Goal: Task Accomplishment & Management: Use online tool/utility

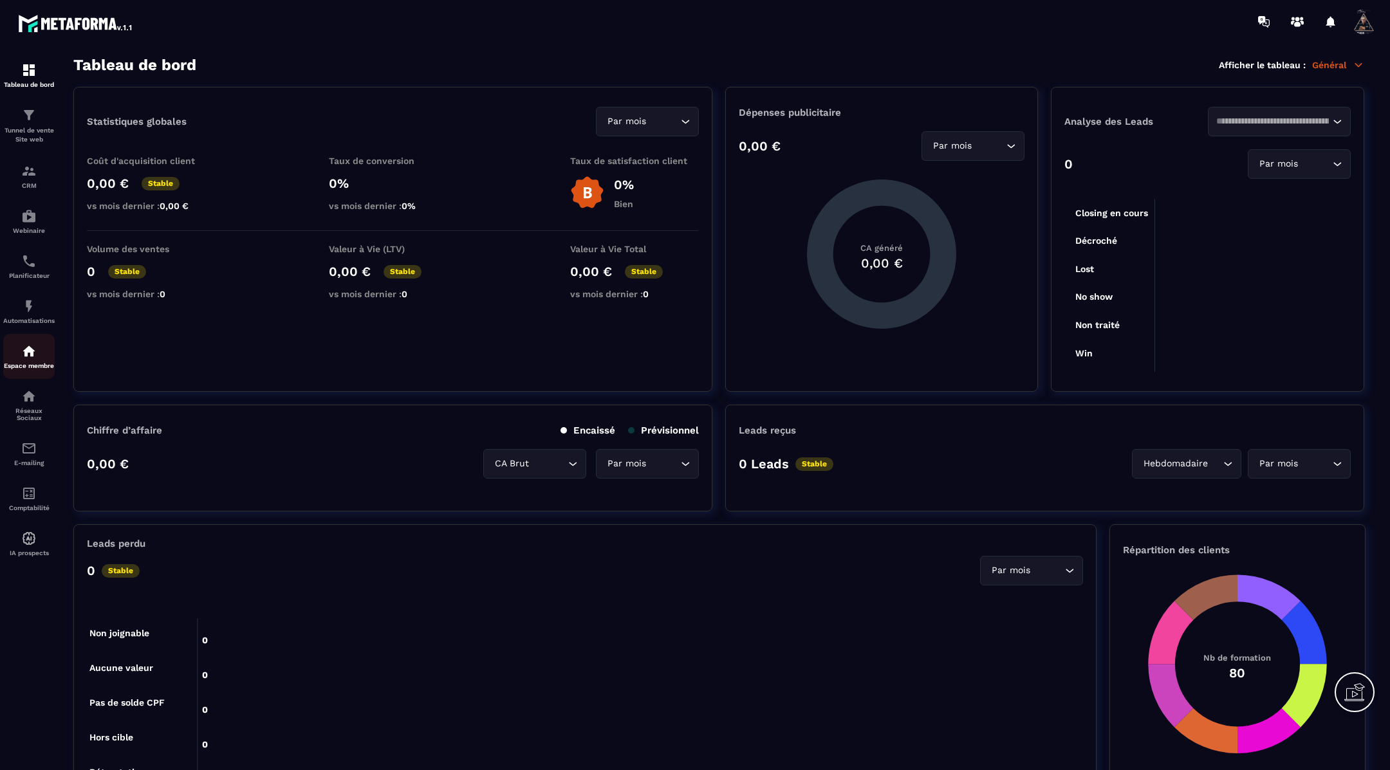
click at [26, 359] on img at bounding box center [28, 351] width 15 height 15
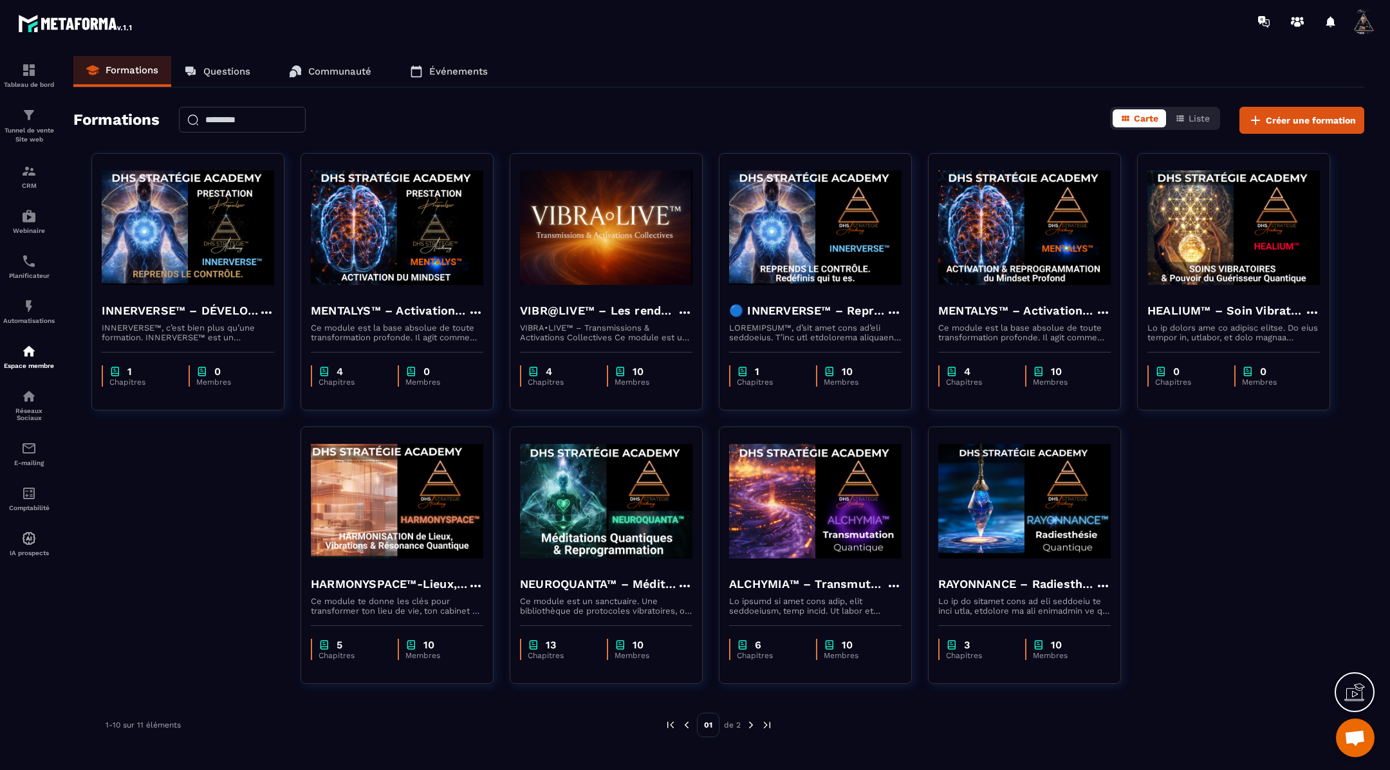
click at [752, 727] on img at bounding box center [751, 726] width 12 height 12
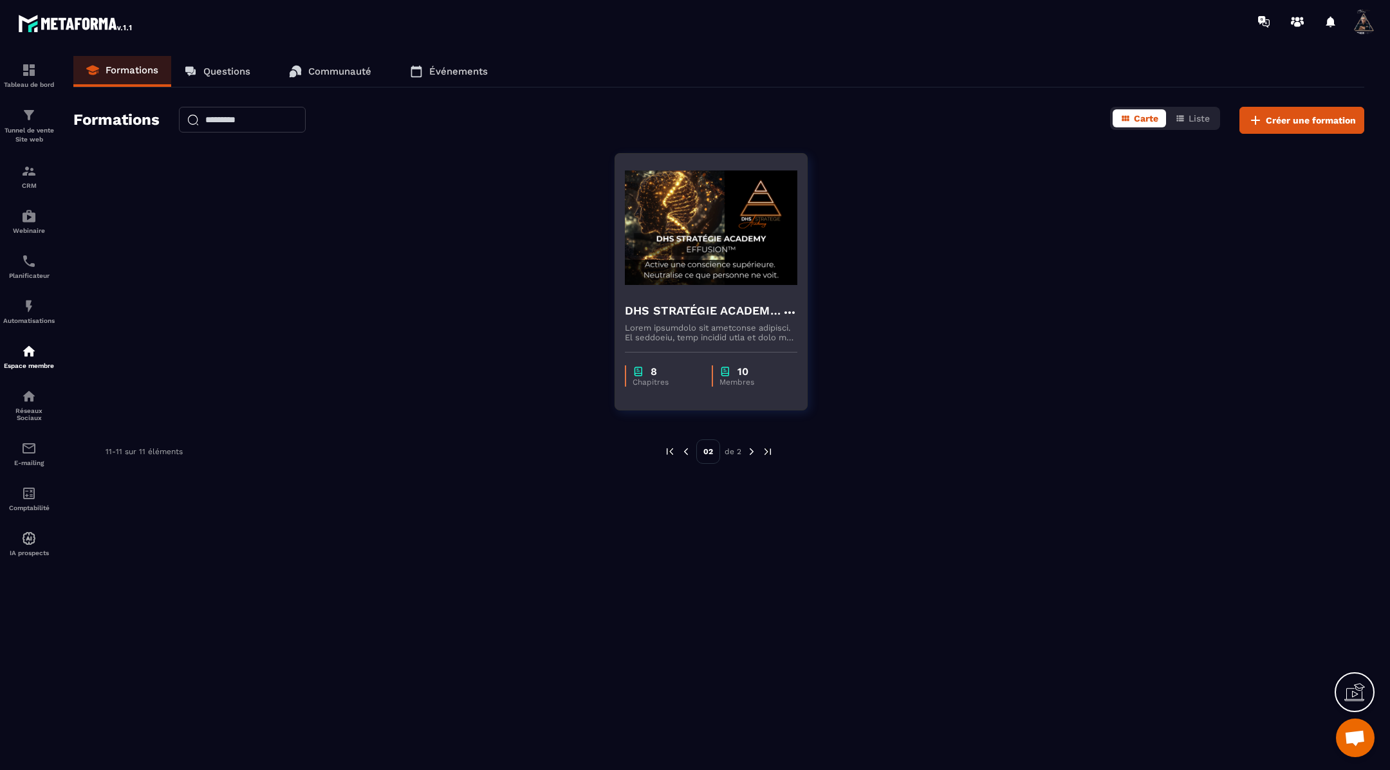
click at [711, 279] on img at bounding box center [711, 227] width 173 height 129
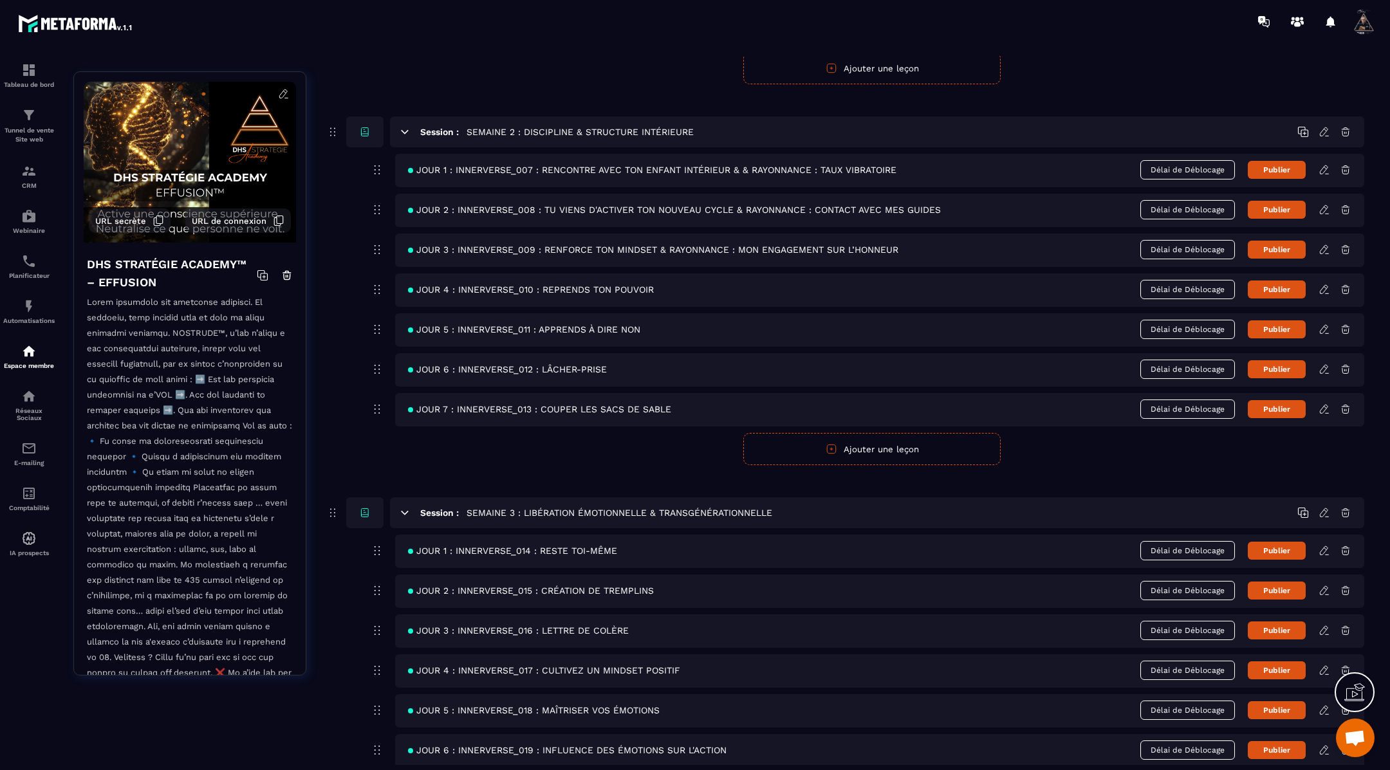
scroll to position [588, 0]
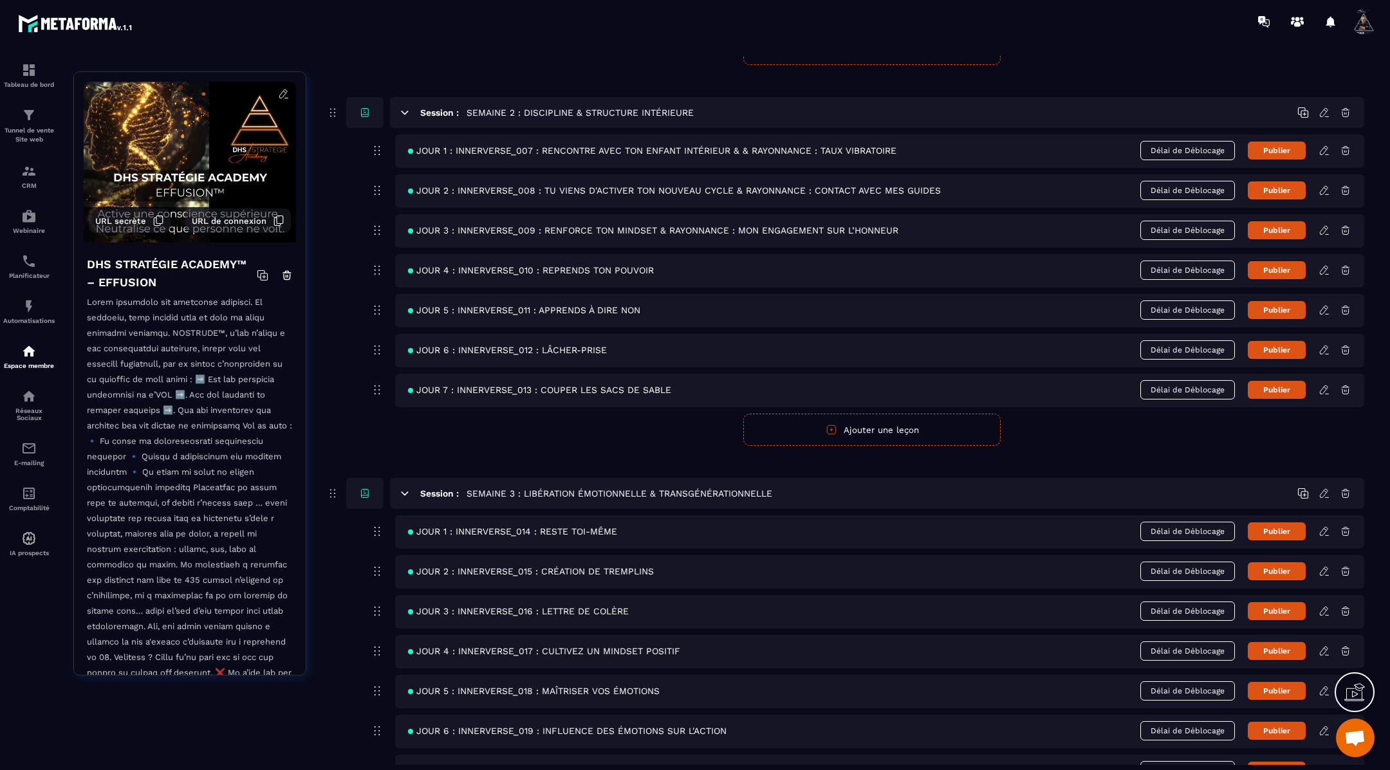
click at [1327, 228] on icon at bounding box center [1325, 231] width 12 height 12
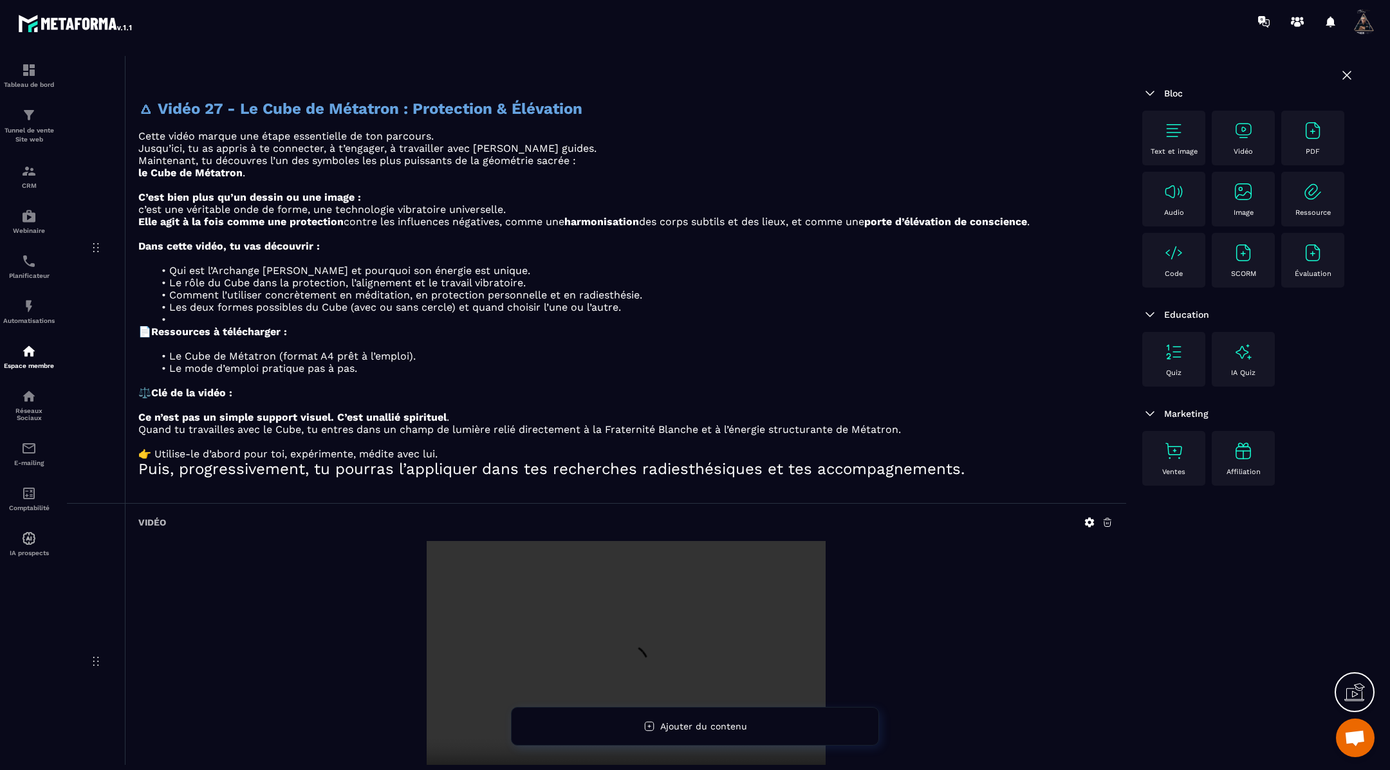
scroll to position [2024, 0]
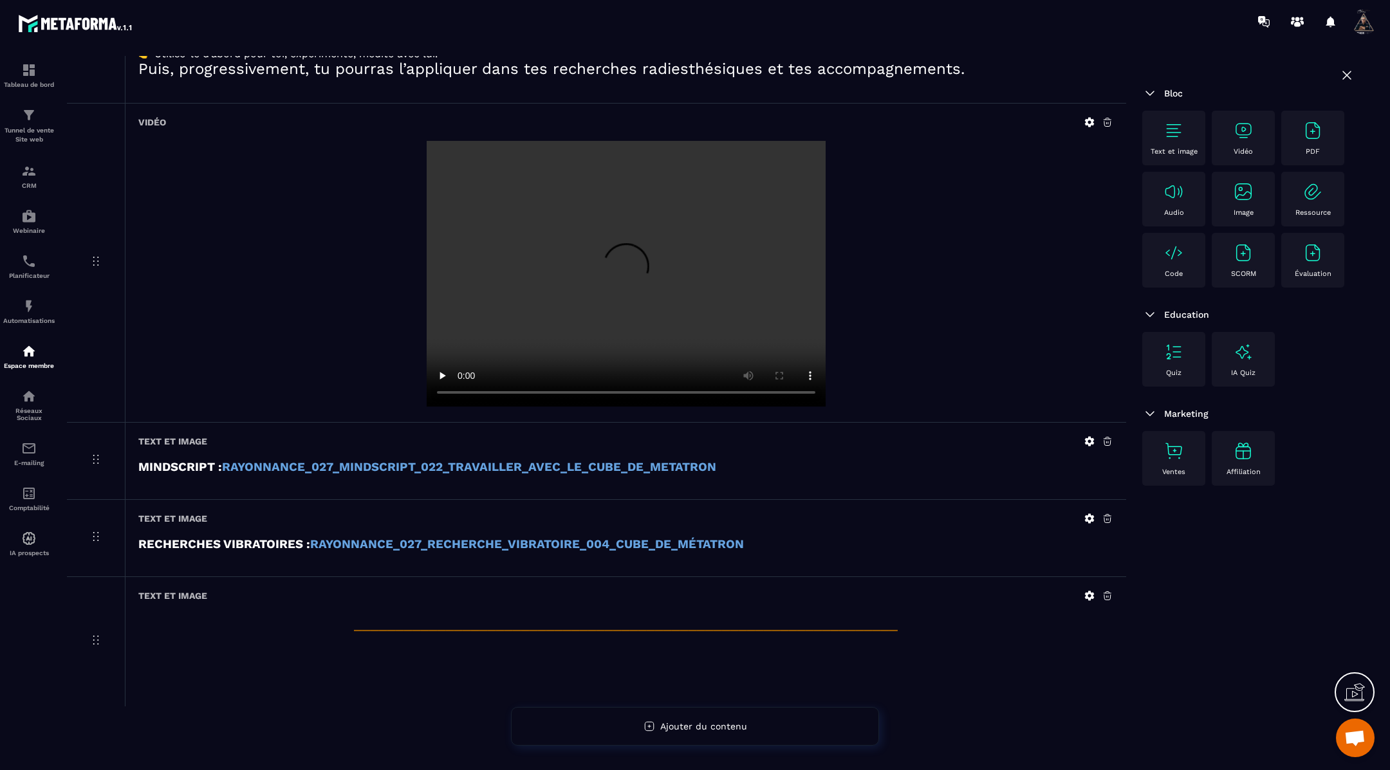
click at [1087, 591] on icon at bounding box center [1090, 596] width 10 height 10
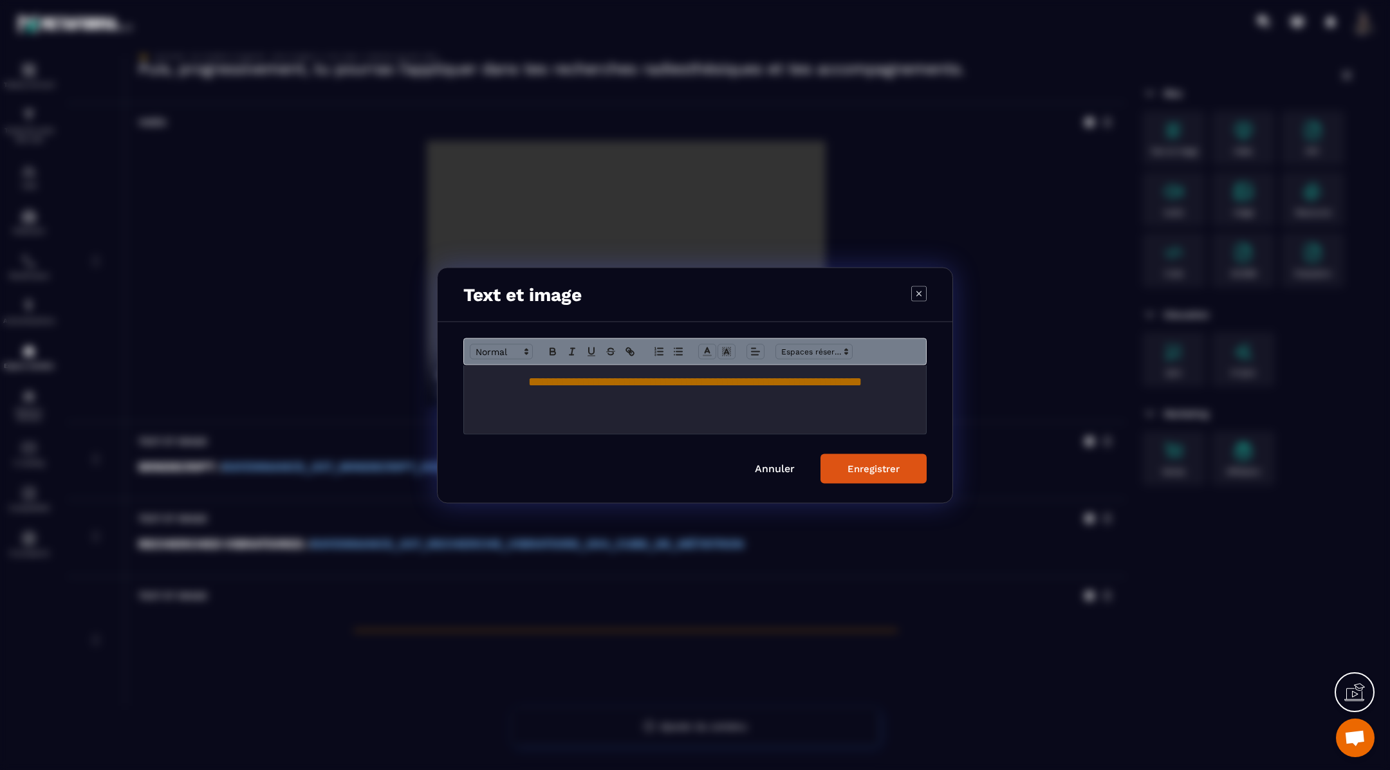
click at [539, 415] on h1 "Modal window" at bounding box center [695, 427] width 443 height 24
click at [864, 463] on div "Enregistrer" at bounding box center [874, 469] width 52 height 12
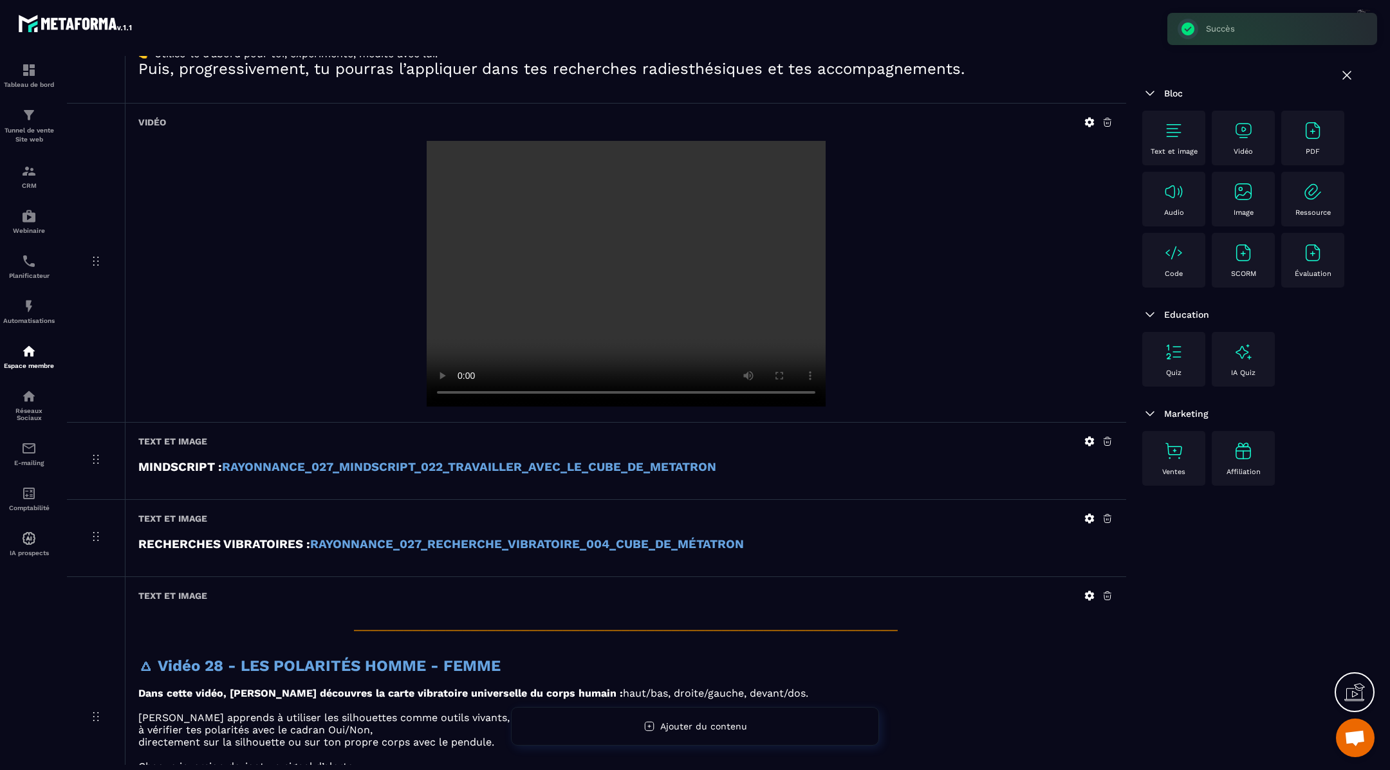
scroll to position [2176, 0]
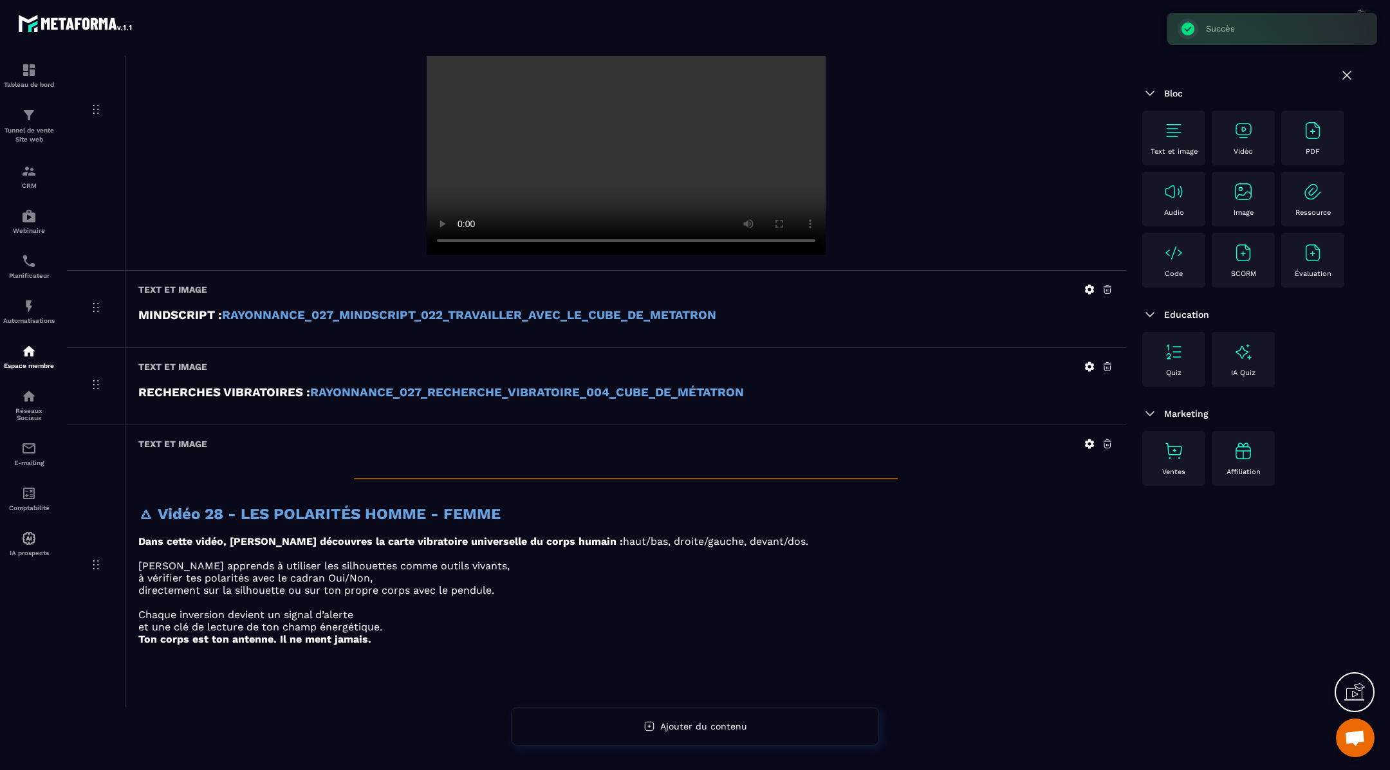
click at [1242, 141] on div "Vidéo" at bounding box center [1243, 137] width 50 height 35
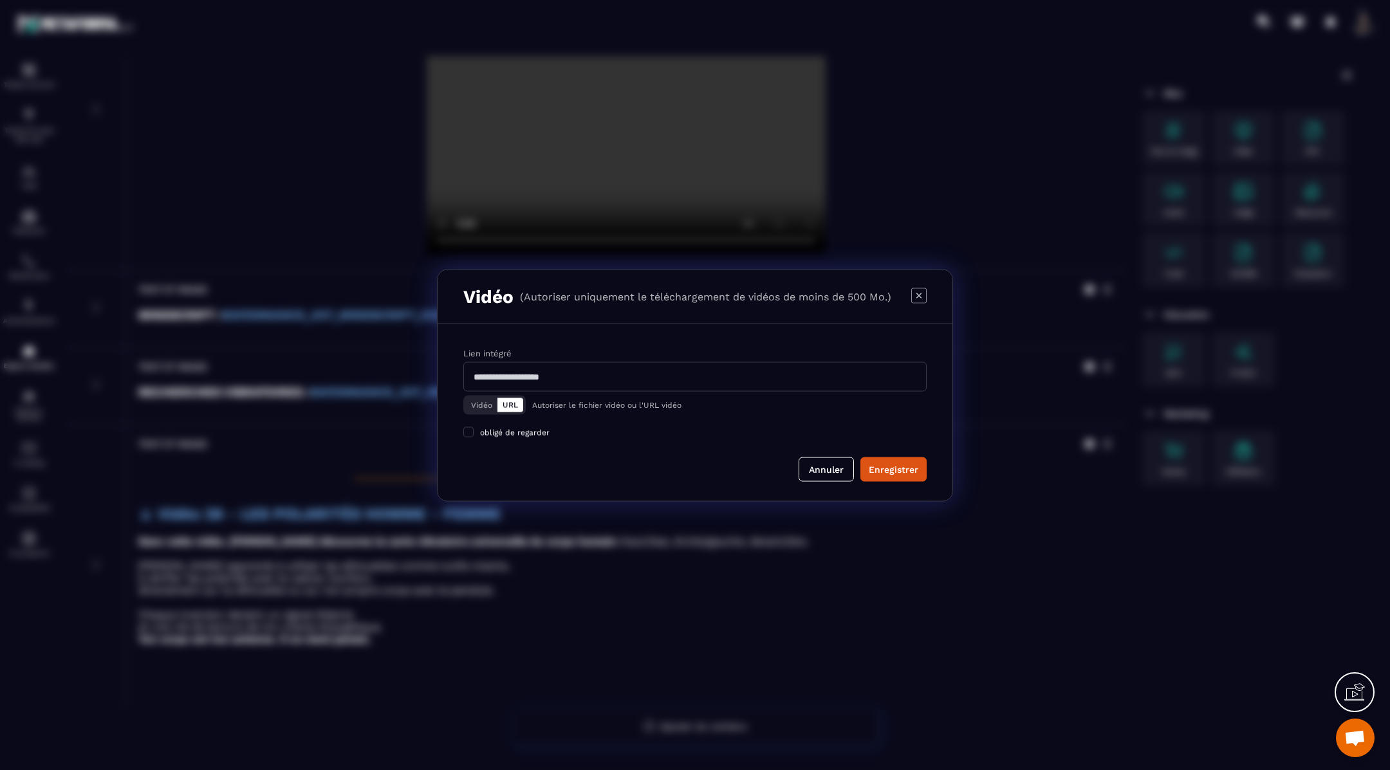
click at [473, 406] on button "Vidéo" at bounding box center [482, 405] width 32 height 14
click at [572, 373] on div "Télécharger un fichier" at bounding box center [695, 377] width 465 height 28
click at [0, 0] on input "Vidéo Télécharger un fichier" at bounding box center [0, 0] width 0 height 0
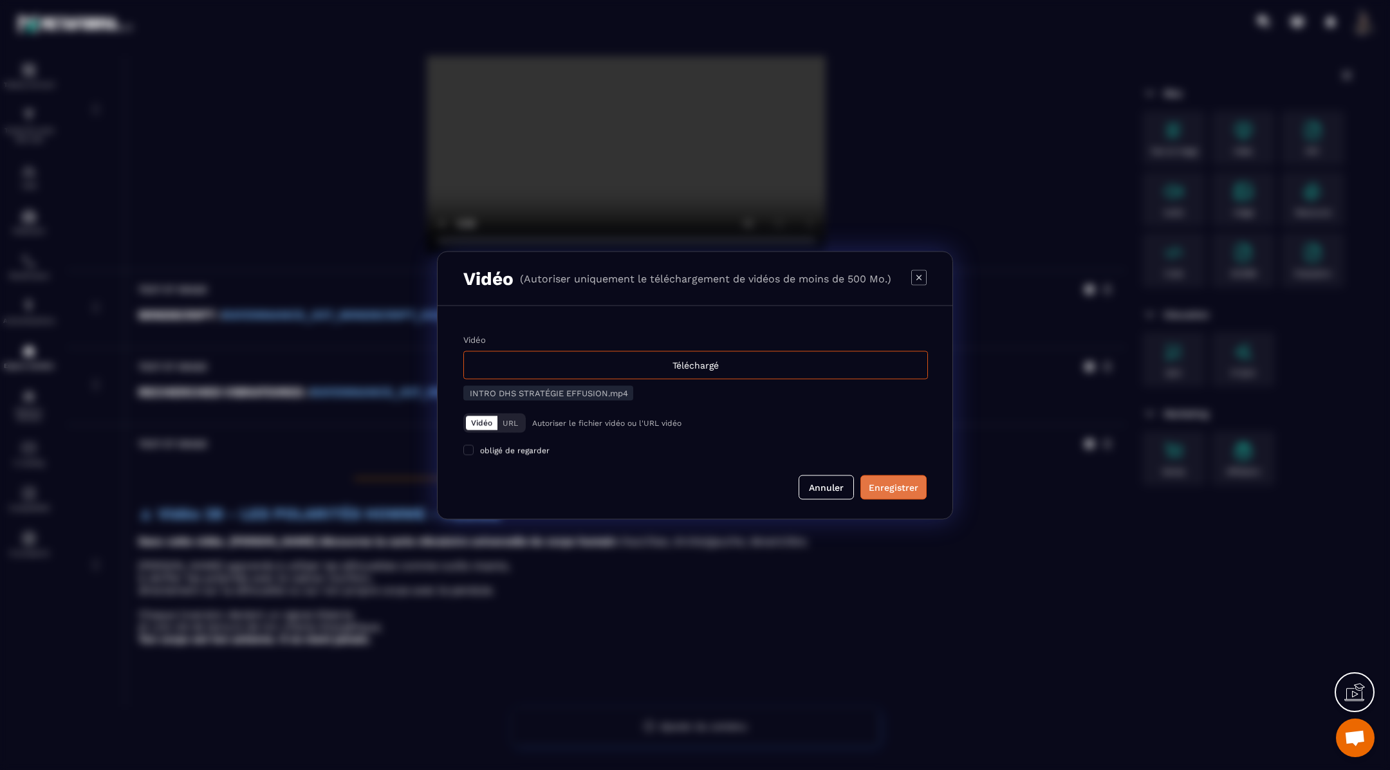
click at [886, 489] on div "Enregistrer" at bounding box center [894, 487] width 50 height 13
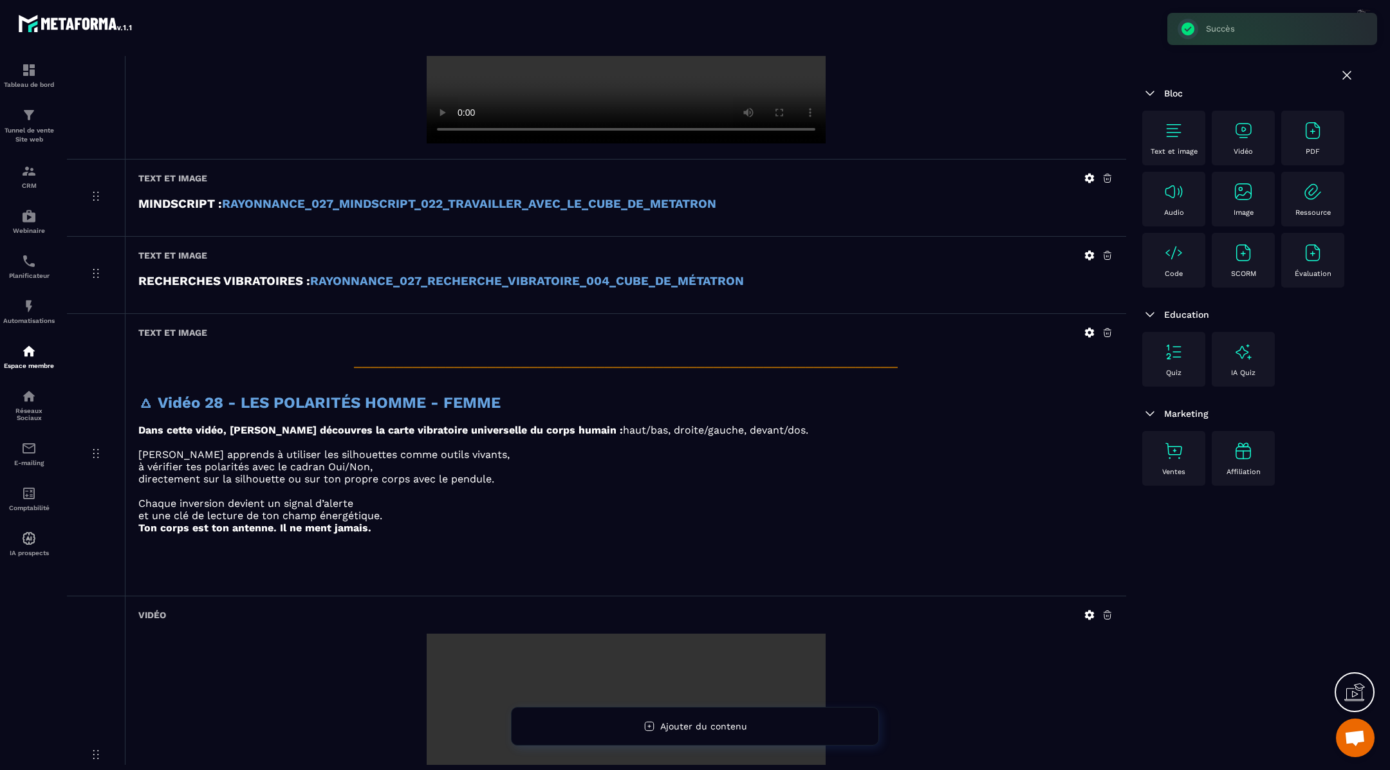
scroll to position [2496, 0]
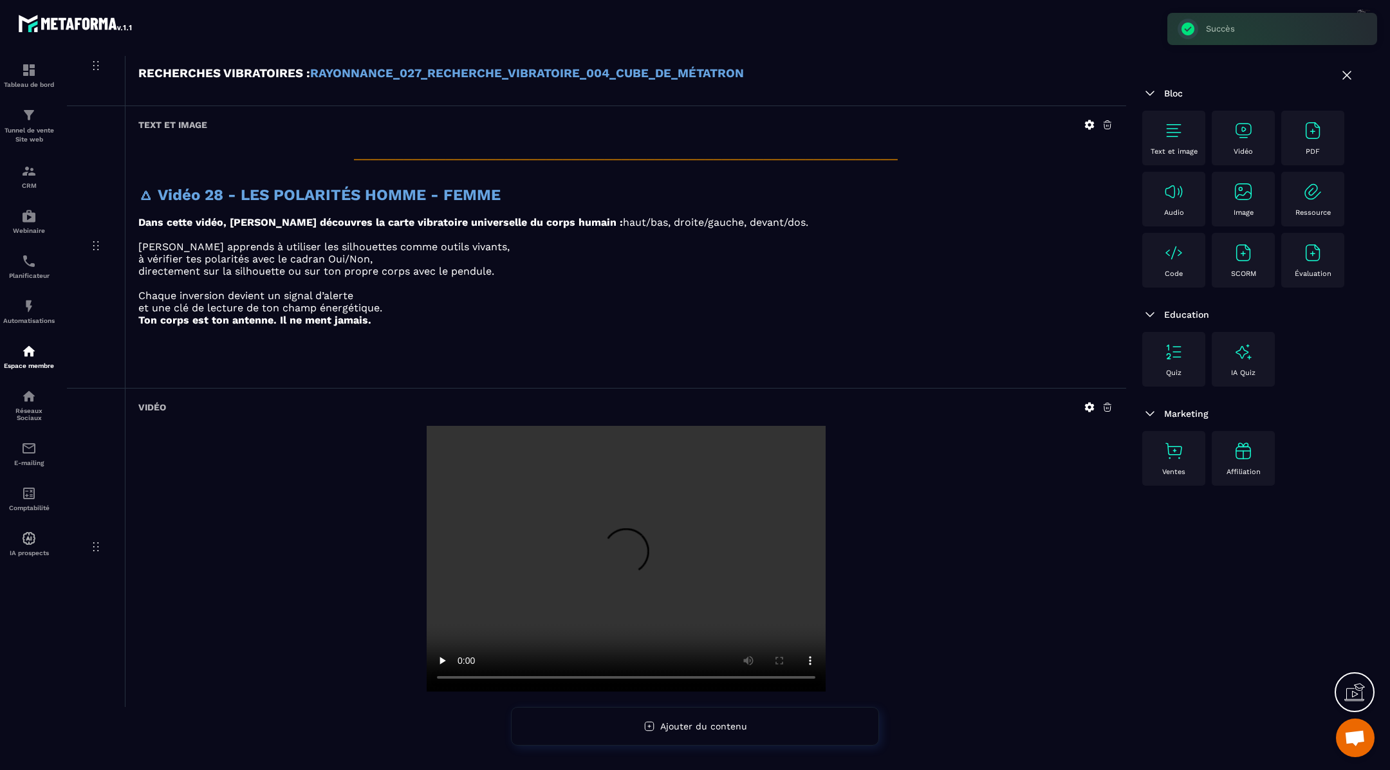
click at [1179, 126] on img at bounding box center [1174, 130] width 21 height 21
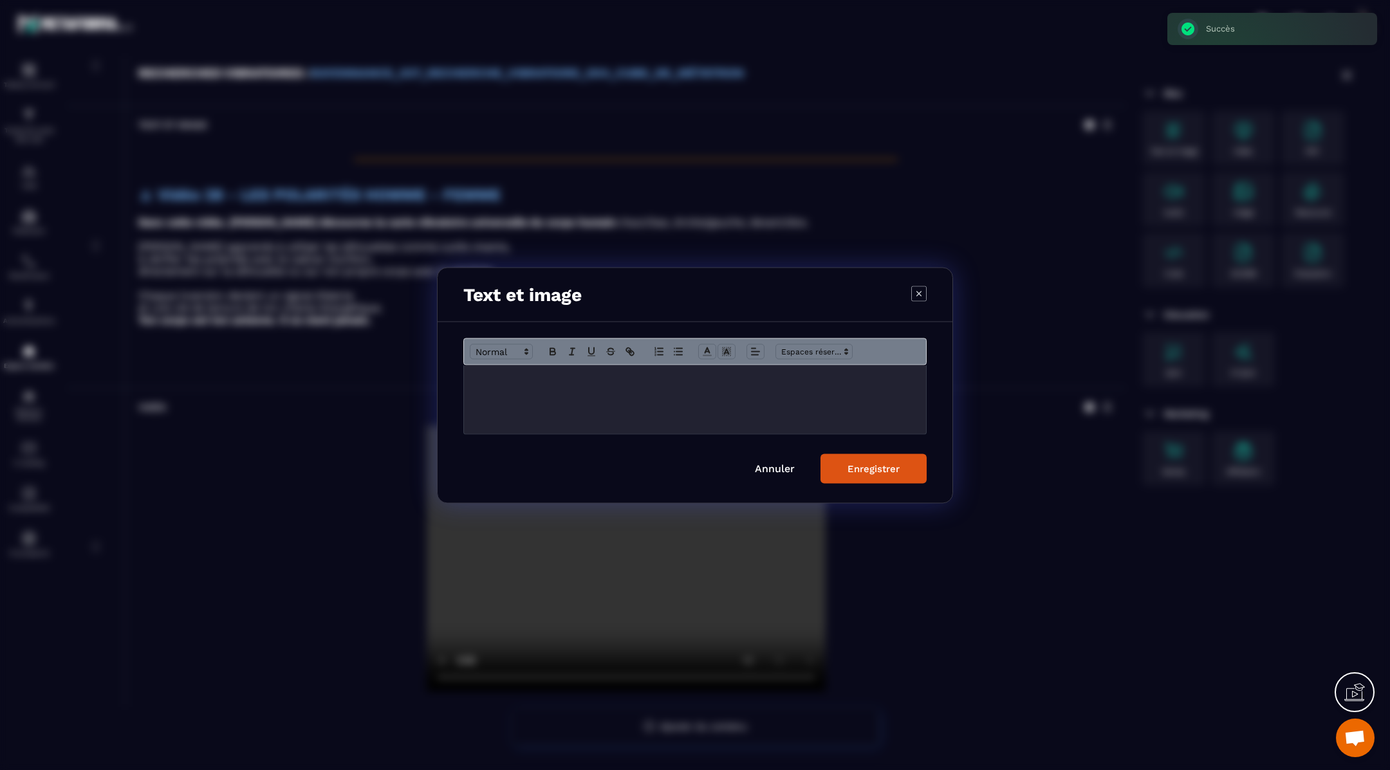
click at [817, 387] on div "Modal window" at bounding box center [695, 399] width 462 height 69
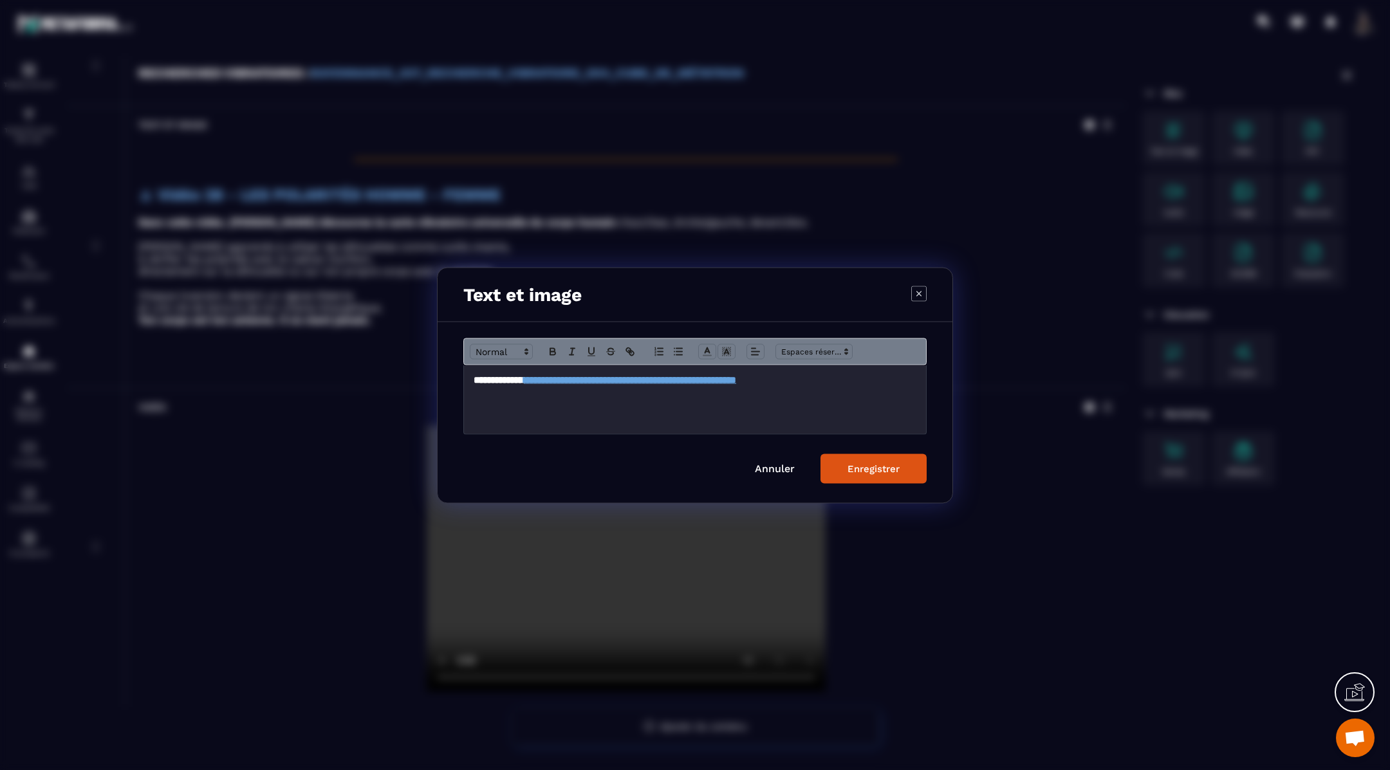
click at [861, 474] on button "Enregistrer" at bounding box center [874, 469] width 106 height 30
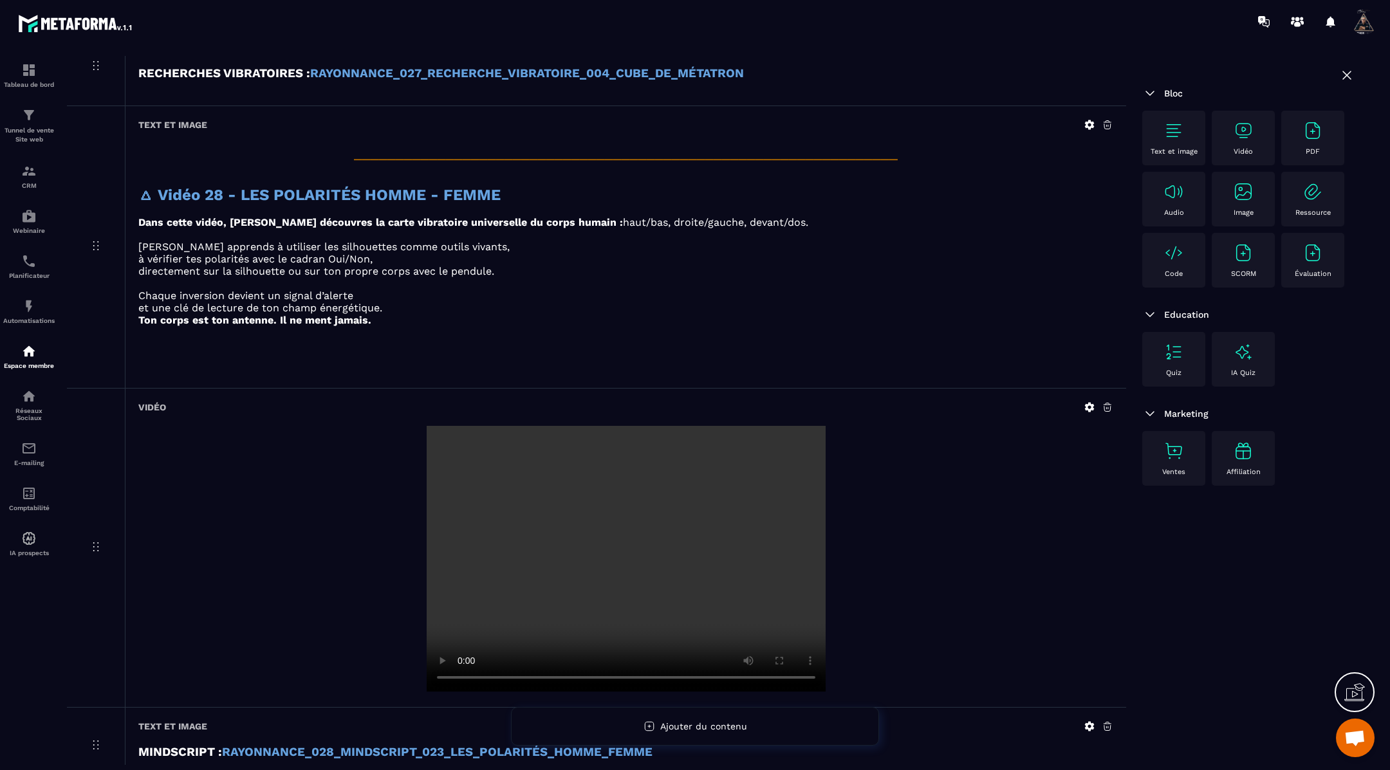
click at [1172, 132] on img at bounding box center [1174, 130] width 21 height 21
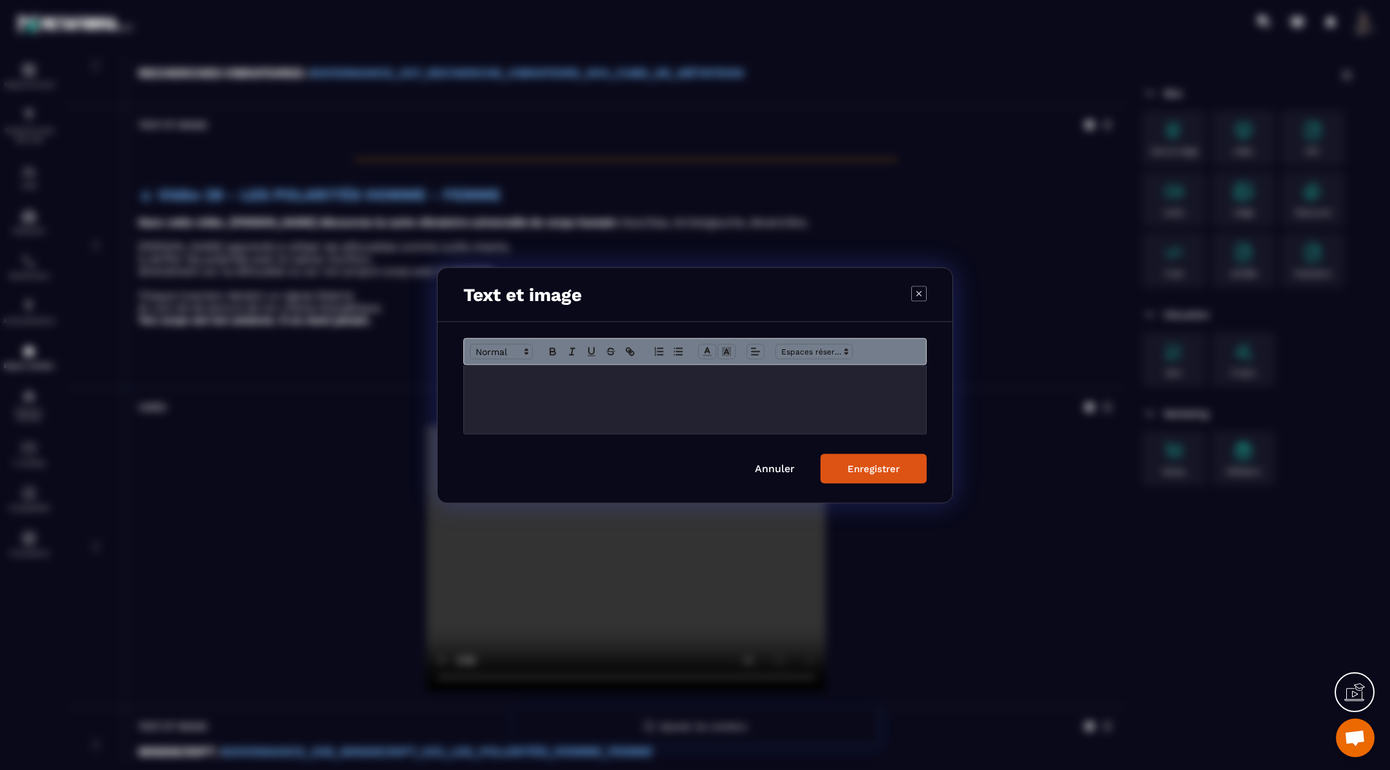
click at [688, 385] on div "Modal window" at bounding box center [695, 399] width 462 height 69
paste div "Modal window"
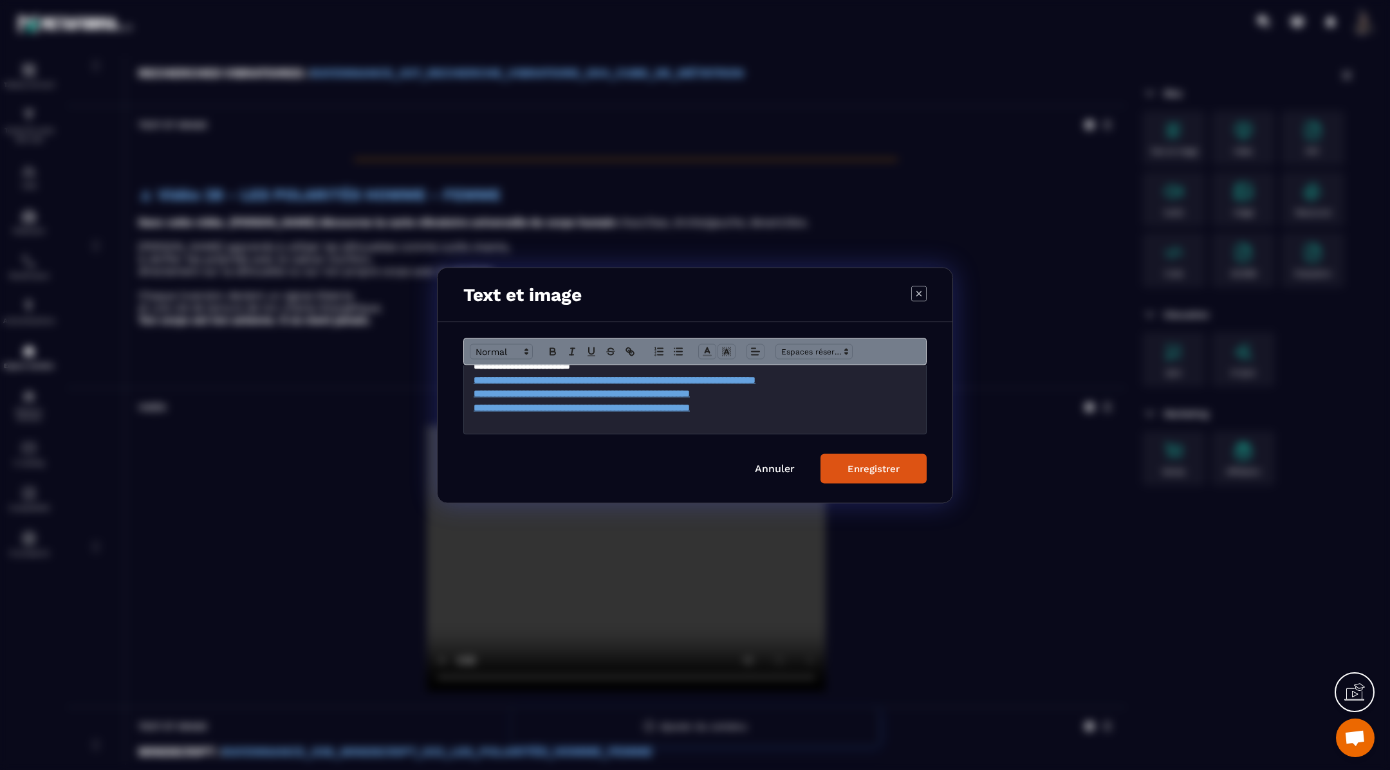
click at [865, 463] on div "Enregistrer" at bounding box center [874, 469] width 52 height 12
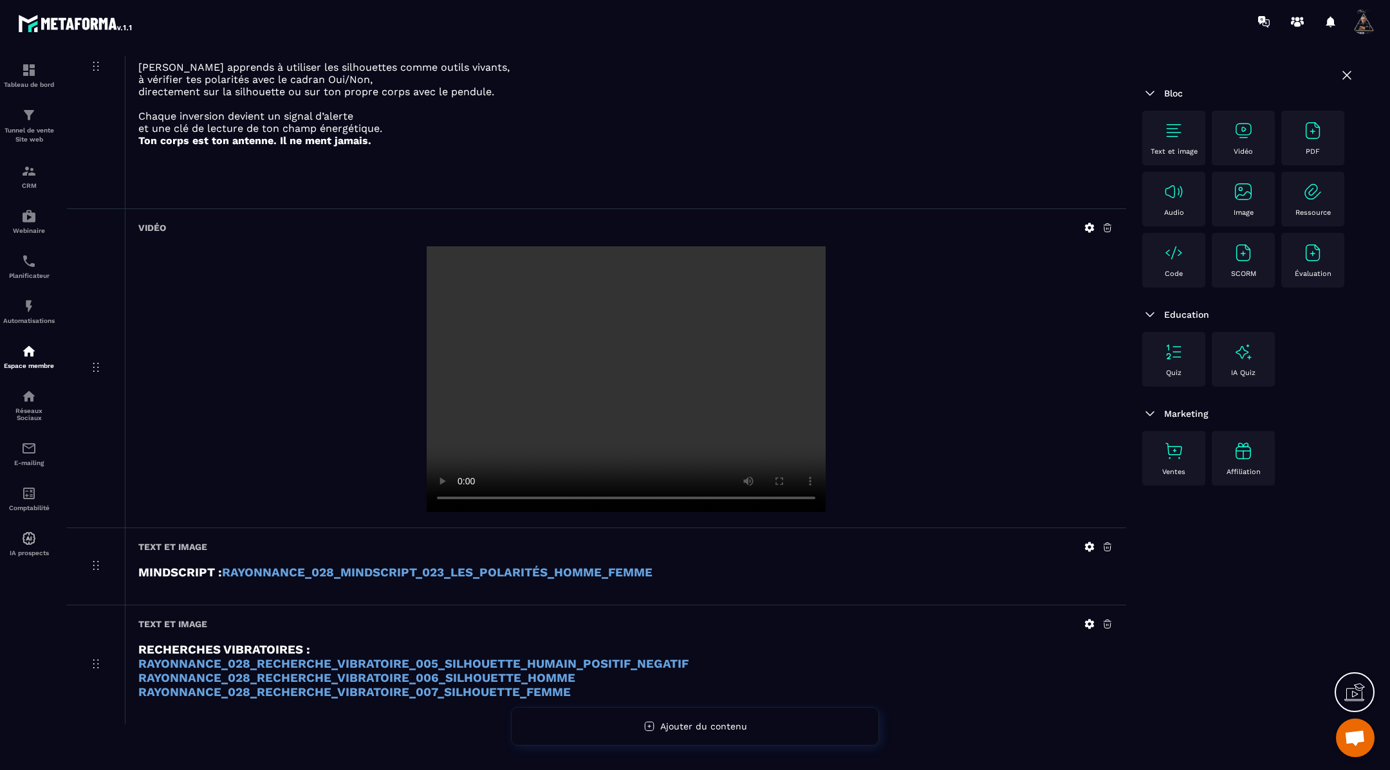
scroll to position [2691, 0]
